Goal: Navigation & Orientation: Find specific page/section

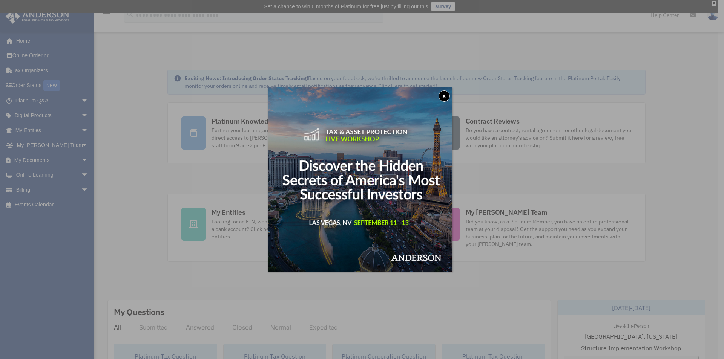
click at [442, 97] on button "x" at bounding box center [444, 96] width 11 height 11
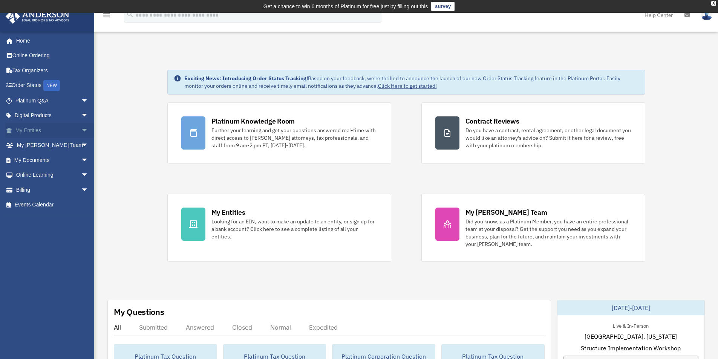
click at [81, 132] on span "arrow_drop_down" at bounding box center [88, 130] width 15 height 15
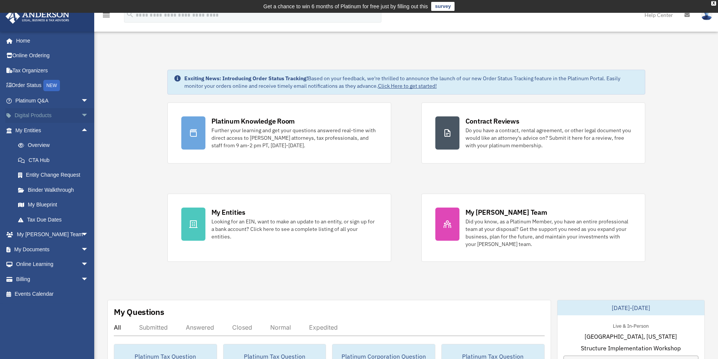
click at [81, 115] on span "arrow_drop_down" at bounding box center [88, 115] width 15 height 15
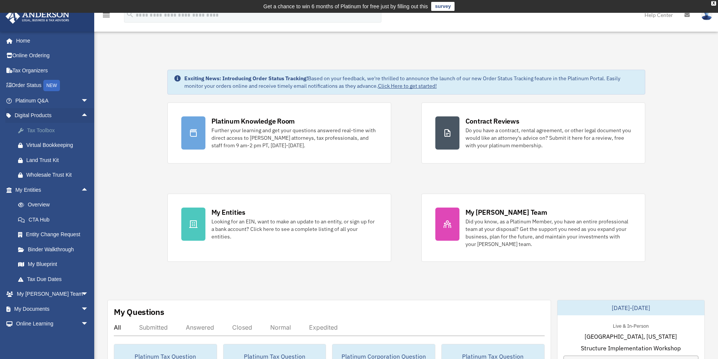
click at [33, 130] on div "Tax Toolbox" at bounding box center [58, 130] width 64 height 9
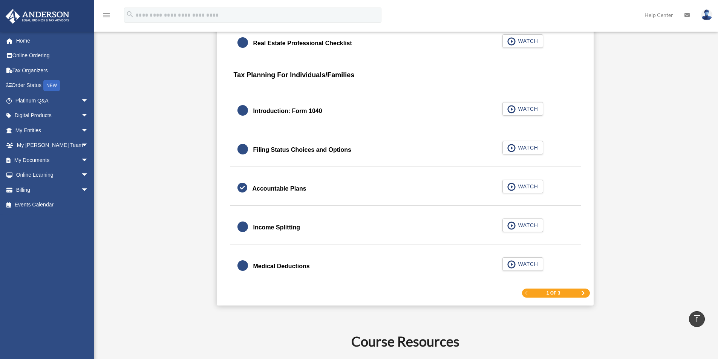
scroll to position [1094, 0]
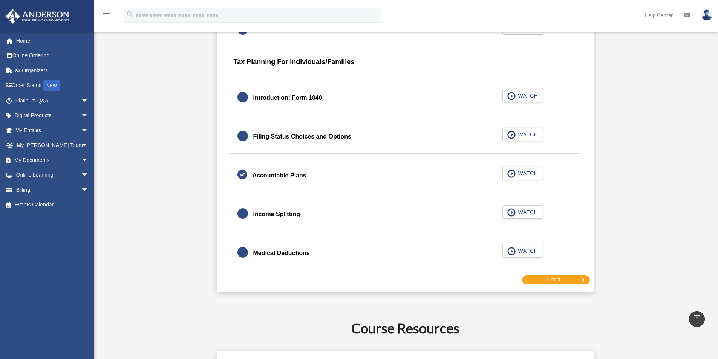
click at [582, 279] on span "Next Page" at bounding box center [583, 280] width 5 height 5
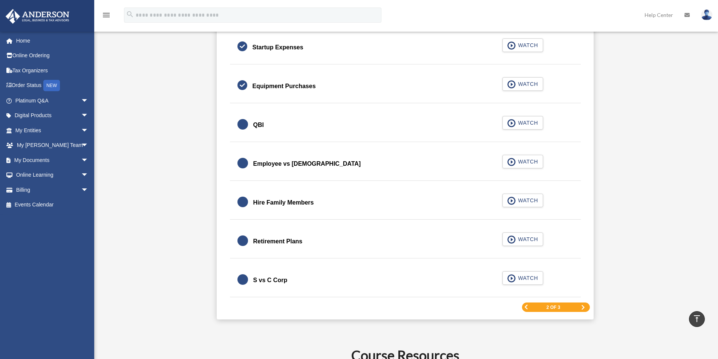
scroll to position [1056, 0]
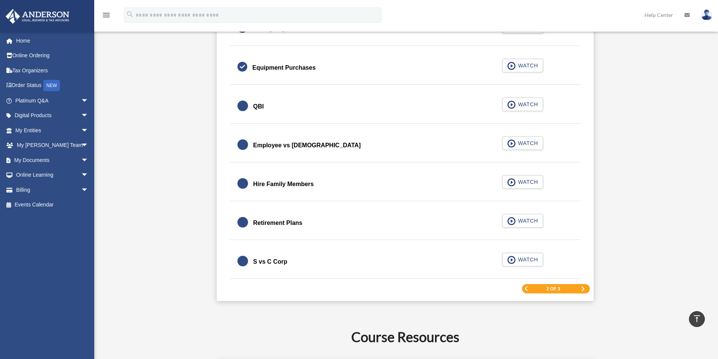
click at [581, 289] on span "Next Page" at bounding box center [583, 289] width 5 height 5
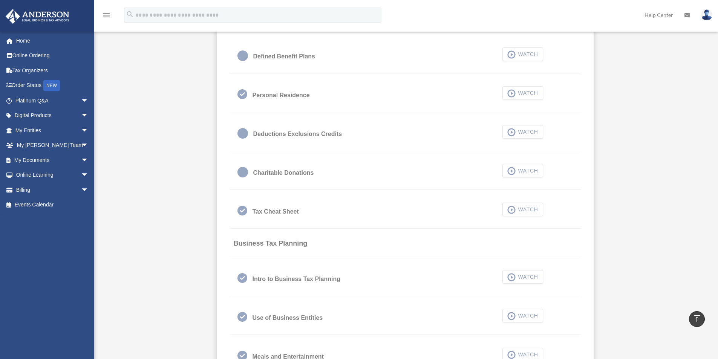
scroll to position [490, 0]
